Goal: Find specific page/section: Find specific page/section

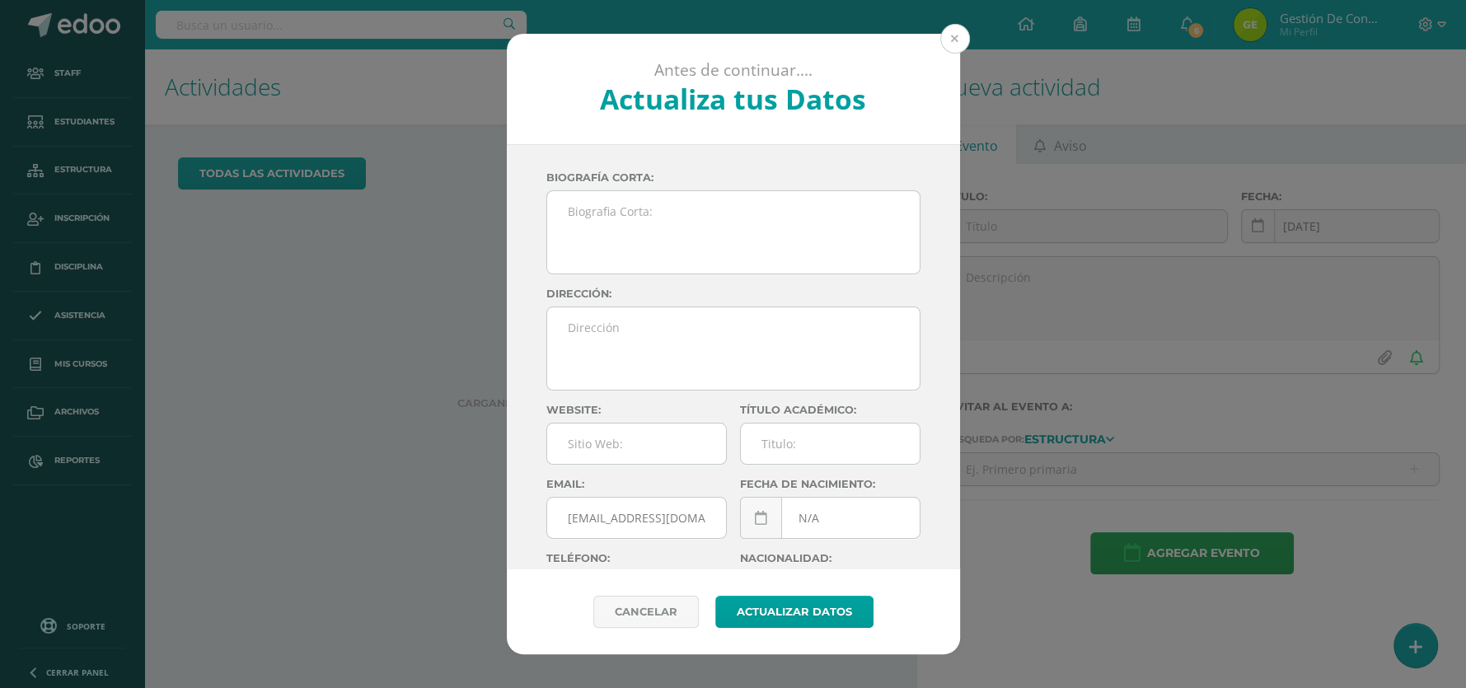
click at [947, 40] on button at bounding box center [955, 39] width 30 height 30
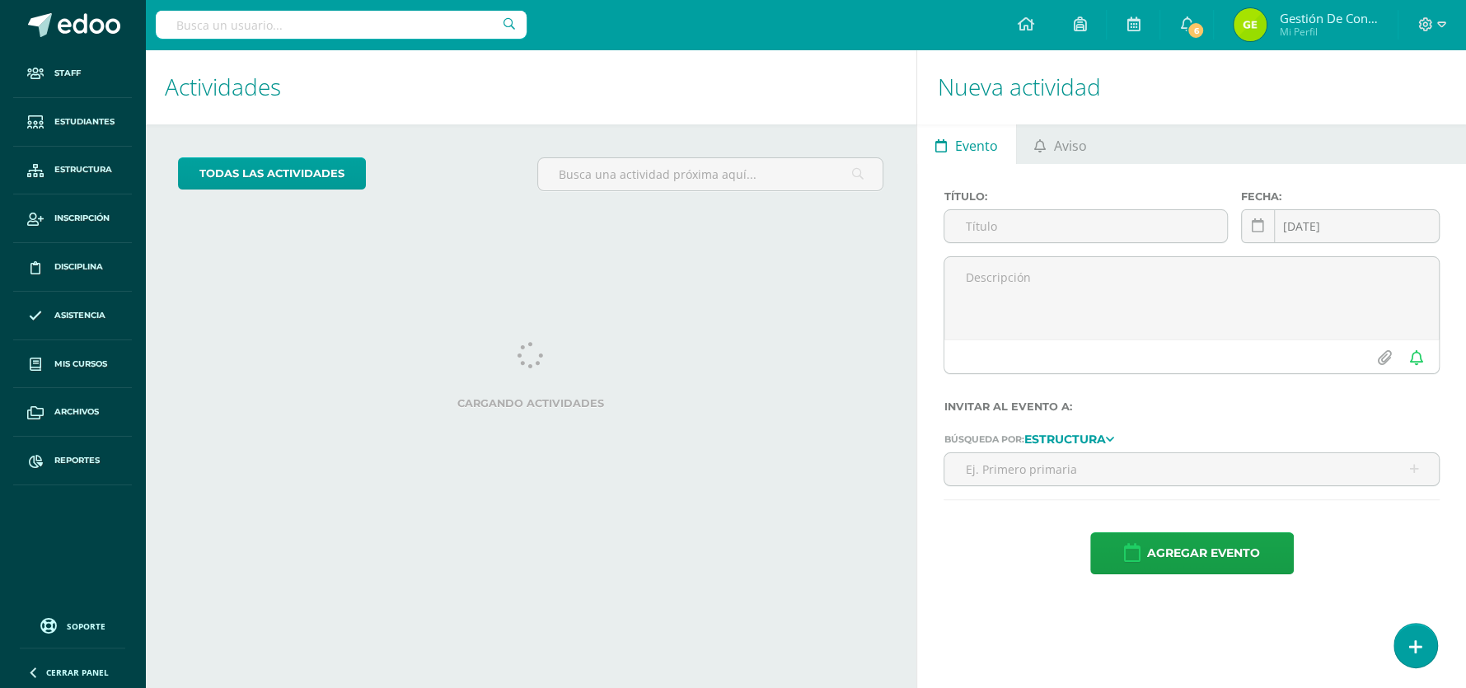
click at [433, 20] on input "text" at bounding box center [341, 25] width 371 height 28
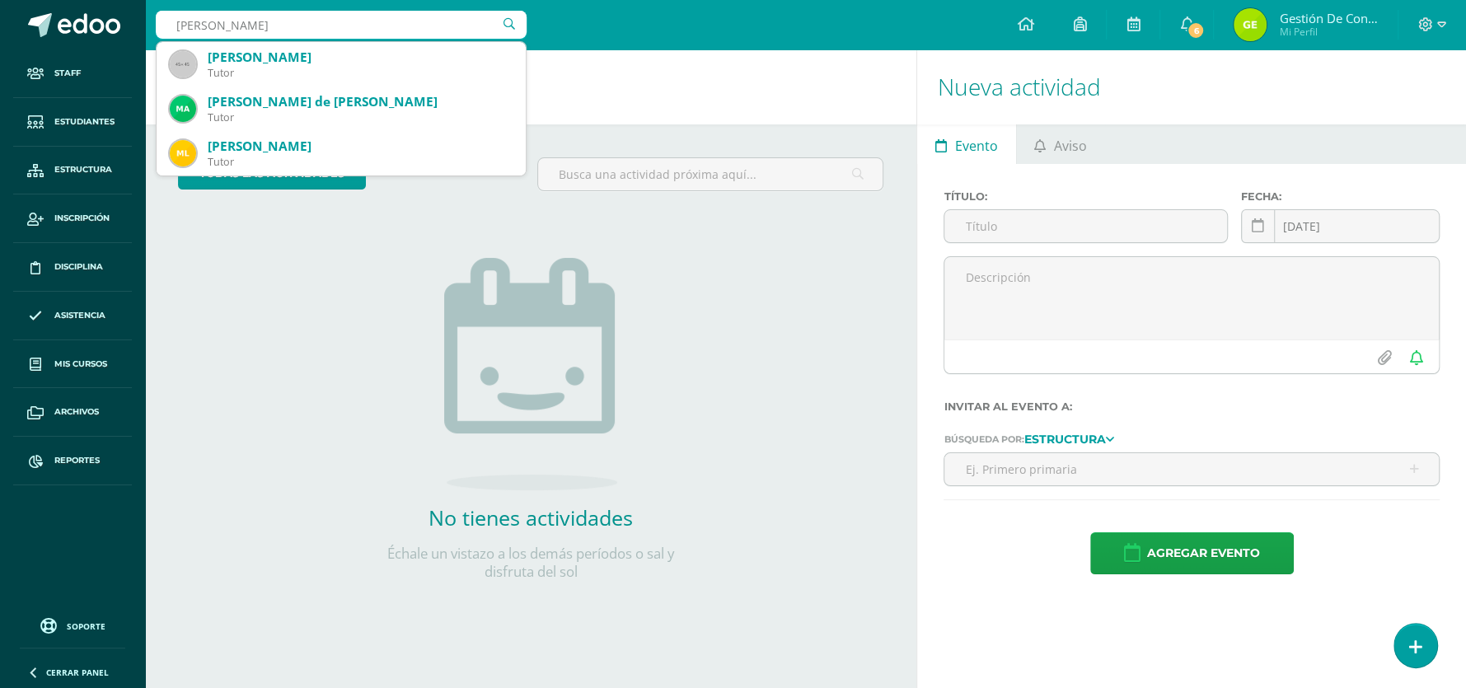
type input "[PERSON_NAME]"
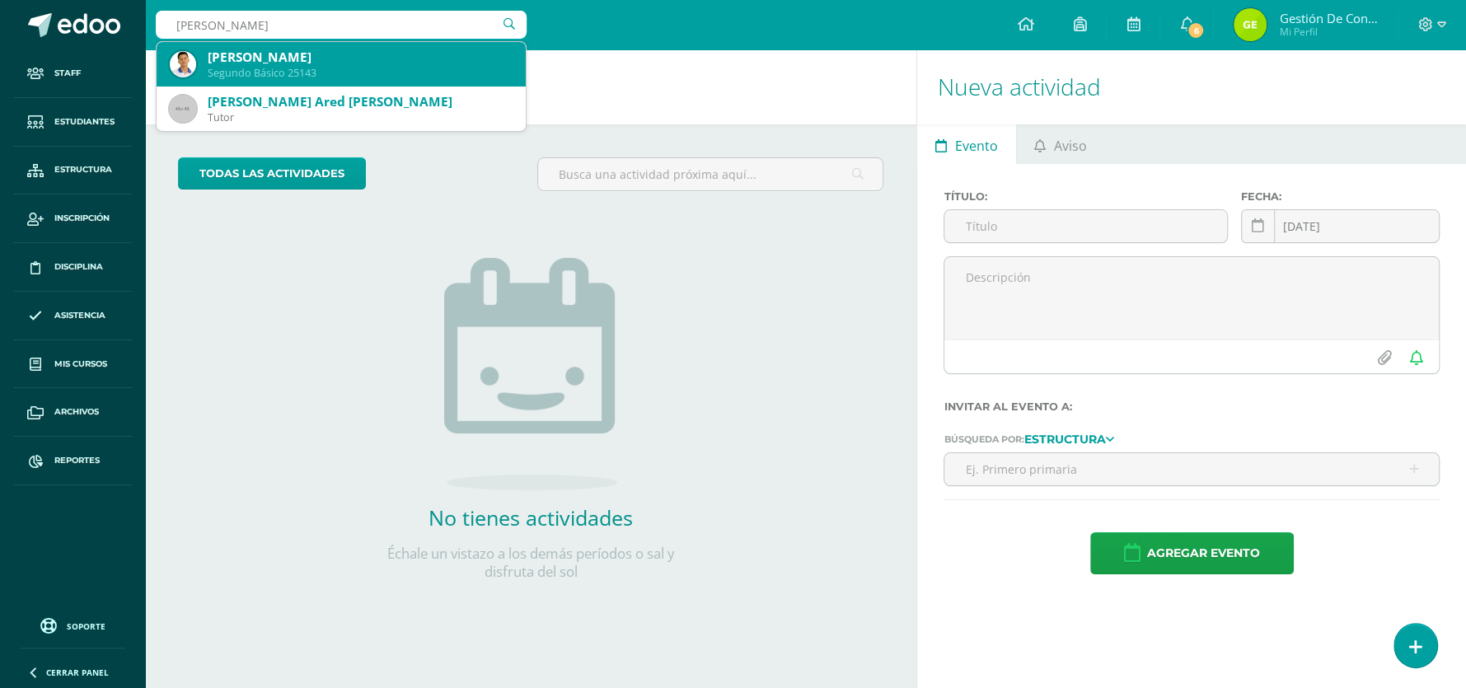
click at [339, 59] on div "[PERSON_NAME]" at bounding box center [360, 57] width 305 height 17
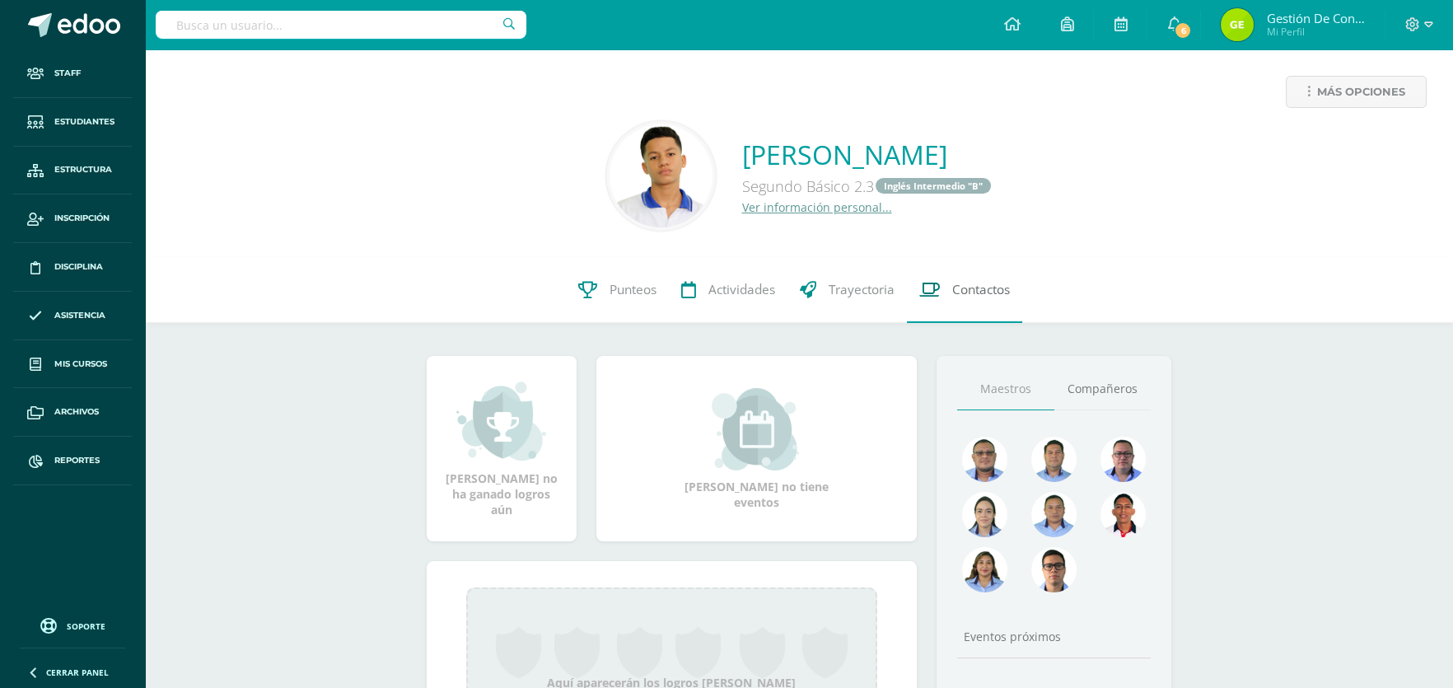
click at [993, 283] on span "Contactos" at bounding box center [981, 289] width 58 height 17
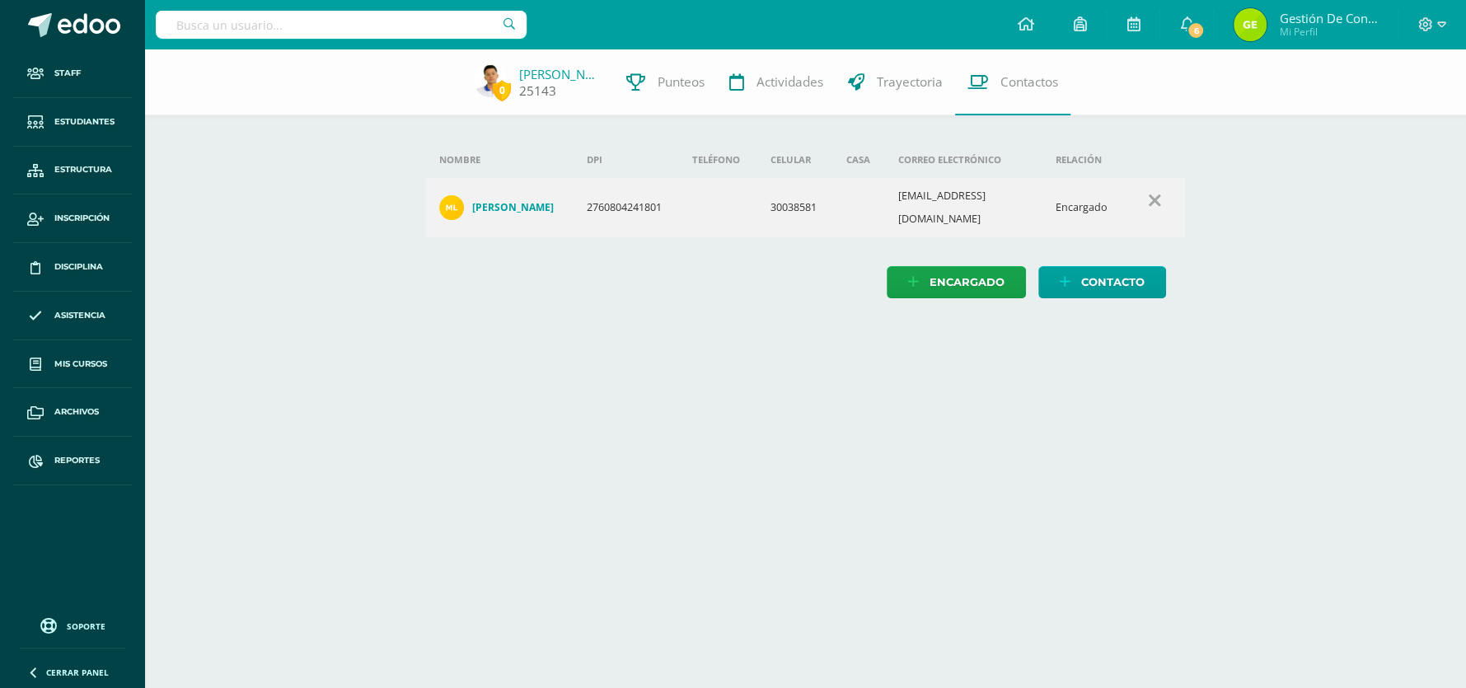
click at [567, 77] on link "Marvin López" at bounding box center [560, 74] width 82 height 16
